Goal: Entertainment & Leisure: Consume media (video, audio)

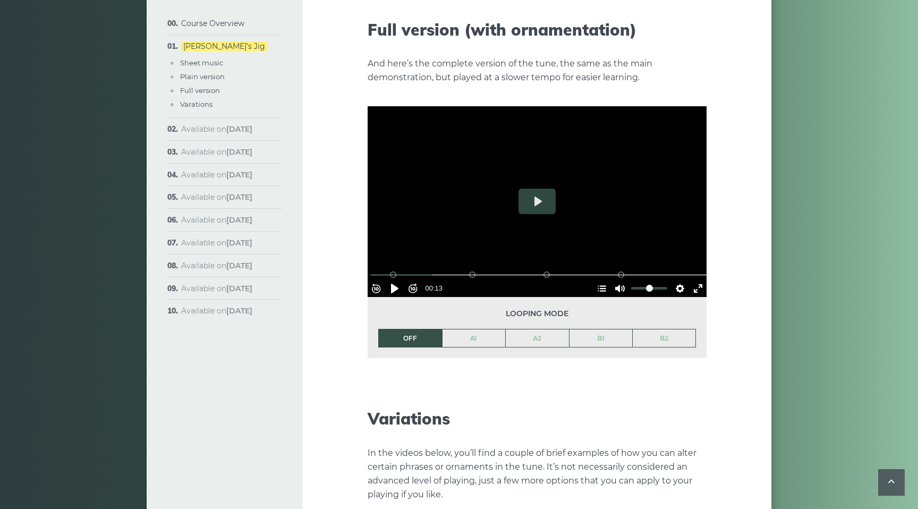
scroll to position [1570, 0]
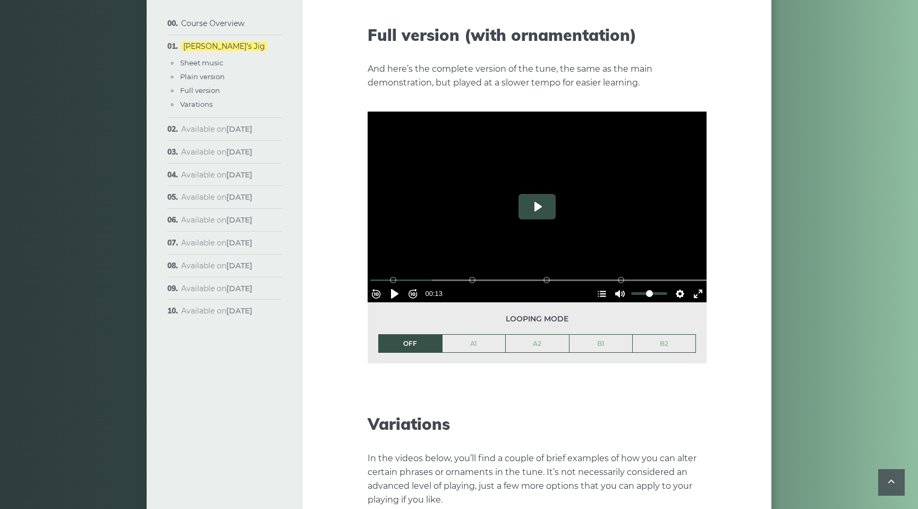
click at [545, 194] on button "Play" at bounding box center [537, 207] width 37 height 26
drag, startPoint x: 439, startPoint y: 260, endPoint x: 360, endPoint y: 257, distance: 78.7
click at [370, 275] on input "Seek" at bounding box center [539, 280] width 338 height 10
click at [400, 285] on button "Pause Play" at bounding box center [394, 293] width 17 height 17
drag, startPoint x: 400, startPoint y: 259, endPoint x: 371, endPoint y: 259, distance: 28.7
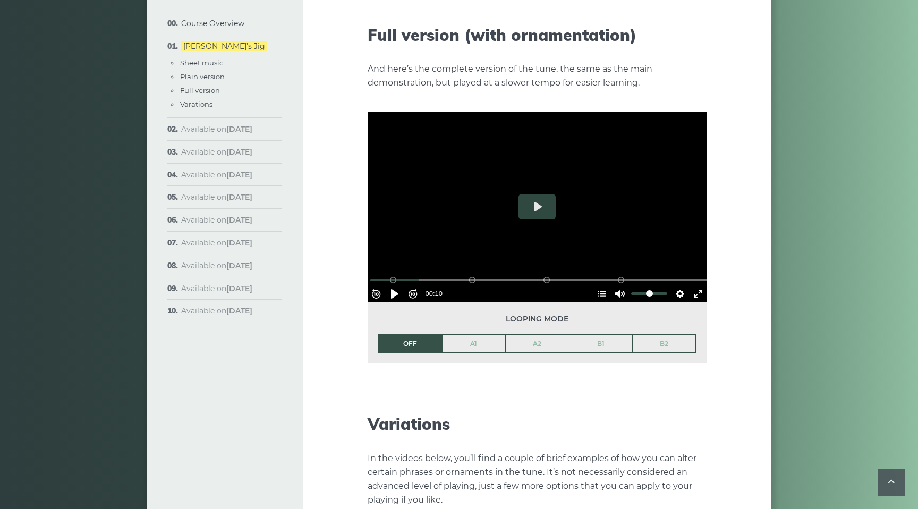
click at [371, 259] on div "Rewind 10s Pause Play Forward 10s % buffered 00:00 B2 (Bars 25-32) B1 (Bars 17-…" at bounding box center [537, 280] width 339 height 46
drag, startPoint x: 400, startPoint y: 260, endPoint x: 377, endPoint y: 259, distance: 22.4
click at [377, 275] on div "% buffered 00:00 B2 (Bars 25-32) B1 (Bars 17-24) A2 (Bars 9-16) A1 (Bars 1-8)" at bounding box center [538, 280] width 339 height 10
click at [397, 285] on button "Pause Play" at bounding box center [394, 293] width 17 height 17
click at [443, 257] on div "Rewind 10s Pause Play Forward 10s % buffered 00:10 B2 (Bars 25-32) B1 (Bars 17-…" at bounding box center [537, 280] width 339 height 46
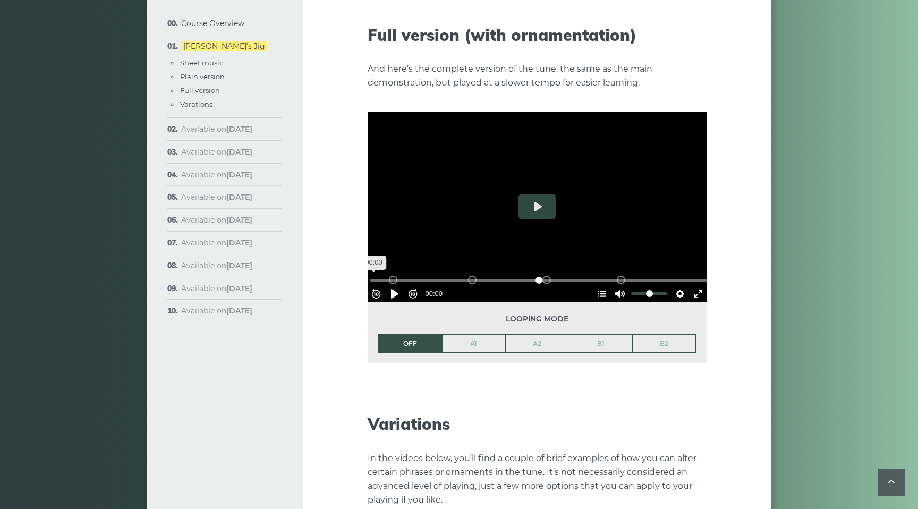
drag, startPoint x: 440, startPoint y: 260, endPoint x: 363, endPoint y: 251, distance: 77.6
click at [370, 275] on input "Seek" at bounding box center [539, 280] width 338 height 10
click at [400, 285] on button "Pause Play" at bounding box center [394, 293] width 17 height 17
type input "*****"
